Goal: Book appointment/travel/reservation

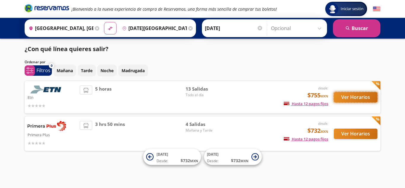
click at [353, 97] on button "Ver Horarios" at bounding box center [356, 97] width 44 height 10
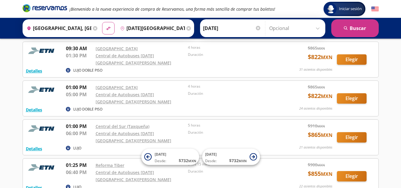
scroll to position [88, 0]
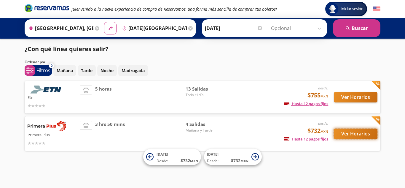
click at [345, 136] on button "Ver Horarios" at bounding box center [356, 133] width 44 height 10
